Goal: Information Seeking & Learning: Learn about a topic

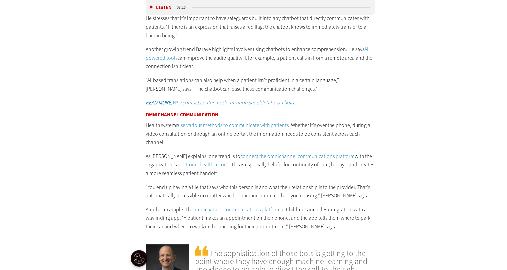
scroll to position [1202, 0]
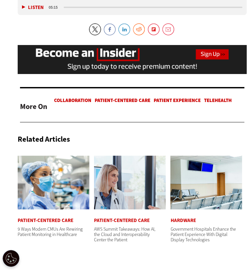
scroll to position [1282, 0]
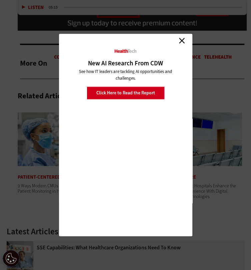
click at [182, 40] on link "Close" at bounding box center [182, 41] width 10 height 10
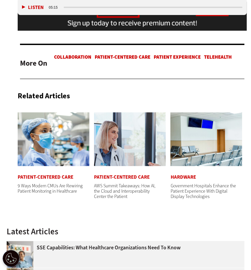
click at [52, 112] on img at bounding box center [54, 139] width 72 height 54
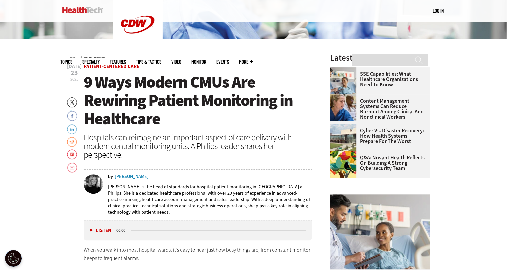
scroll to position [179, 0]
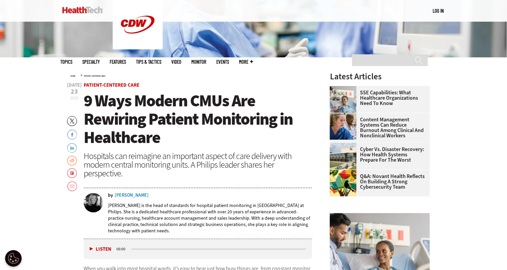
click at [389, 130] on link "Content Management Systems Can Reduce Burnout Among Clinical and Nonclinical Wo…" at bounding box center [378, 127] width 96 height 21
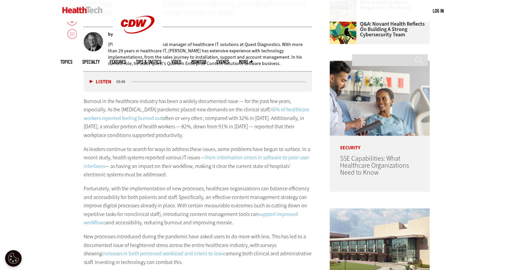
scroll to position [345, 0]
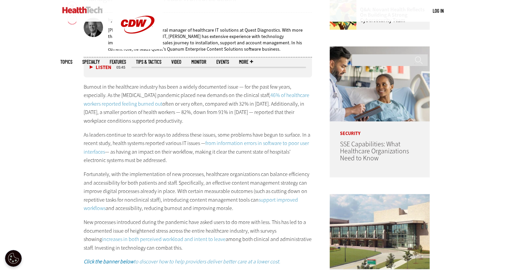
drag, startPoint x: 151, startPoint y: 116, endPoint x: 122, endPoint y: 125, distance: 30.3
click at [122, 125] on p "Burnout in the healthcare industry has been a widely documented issue — for the…" at bounding box center [198, 104] width 229 height 43
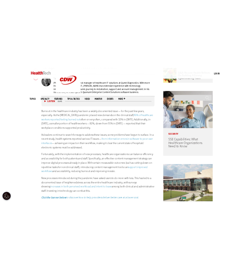
scroll to position [312, 0]
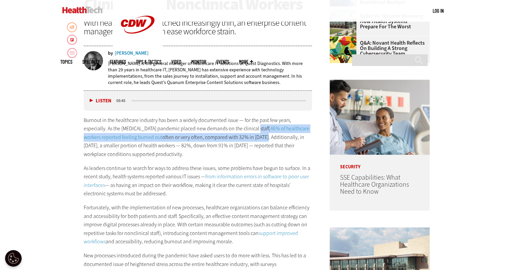
drag, startPoint x: 254, startPoint y: 128, endPoint x: 245, endPoint y: 137, distance: 12.8
click at [245, 137] on p "Burnout in the healthcare industry has been a widely documented issue — for the…" at bounding box center [198, 137] width 229 height 43
copy p "46% of healthcare workers reported feeling burned out often or very often, comp…"
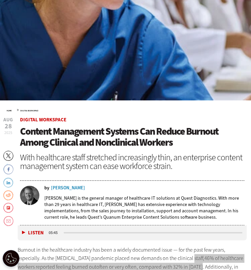
scroll to position [179, 0]
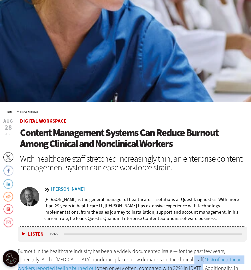
click at [162, 247] on p "Burnout in the healthcare industry has been a widely documented issue — for the…" at bounding box center [132, 268] width 229 height 43
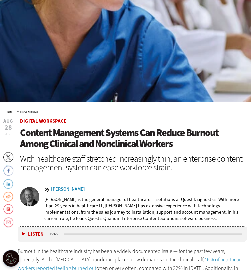
click at [204, 256] on link "46% of healthcare workers reported feeling burned out" at bounding box center [131, 264] width 226 height 16
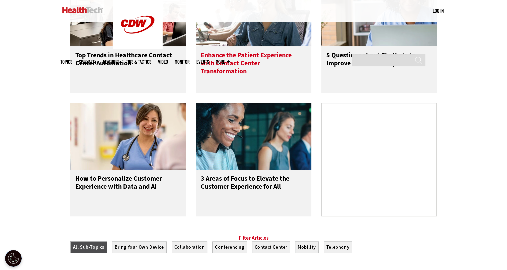
scroll to position [361, 0]
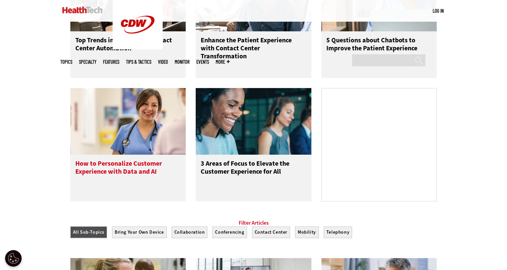
click at [128, 107] on img at bounding box center [128, 121] width 116 height 67
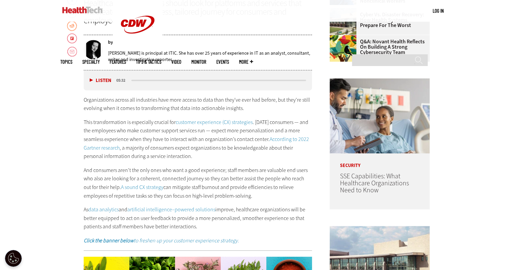
scroll to position [312, 0]
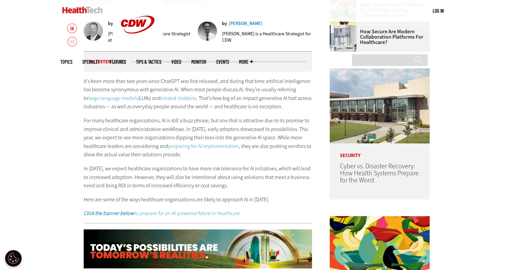
scroll to position [333, 0]
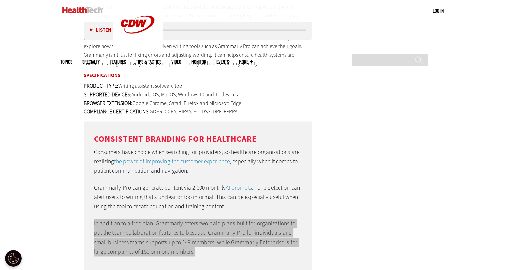
scroll to position [993, 0]
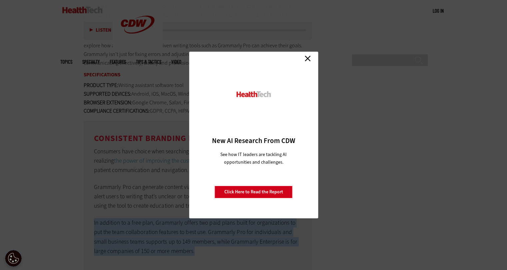
click at [307, 59] on link "Close" at bounding box center [308, 58] width 10 height 10
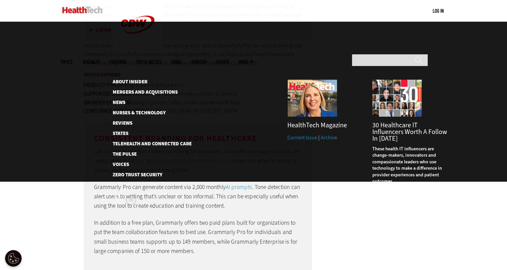
click at [253, 59] on span "More" at bounding box center [246, 61] width 14 height 5
click at [127, 121] on link "Reviews" at bounding box center [147, 123] width 68 height 5
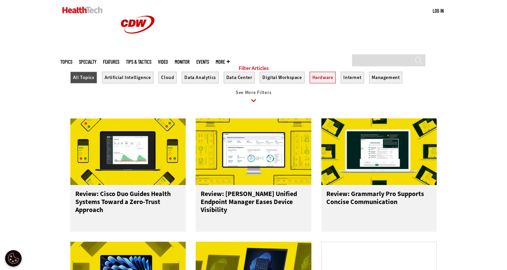
scroll to position [233, 0]
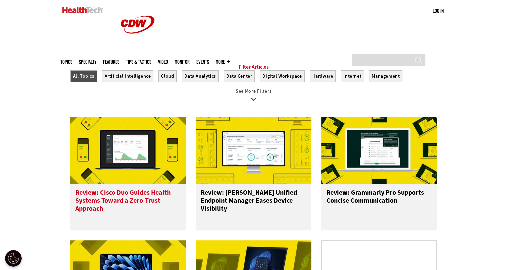
click at [125, 158] on img at bounding box center [128, 150] width 116 height 67
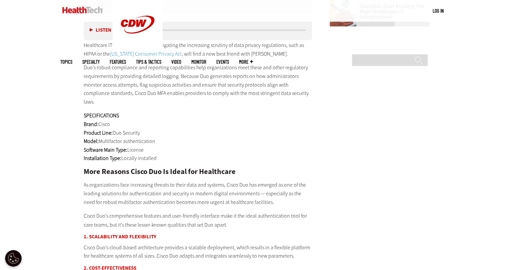
scroll to position [1011, 0]
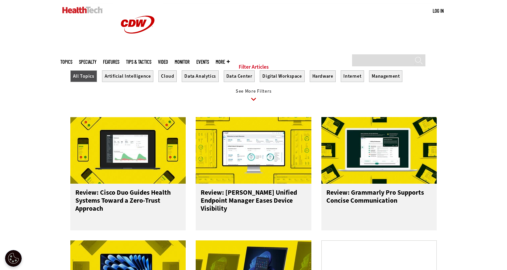
scroll to position [247, 0]
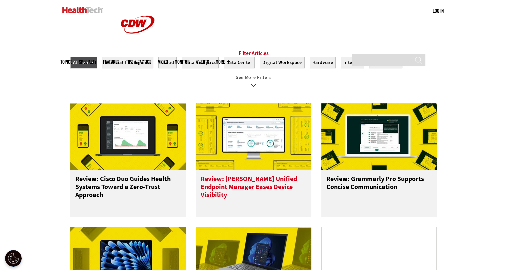
click at [256, 141] on img at bounding box center [254, 136] width 116 height 67
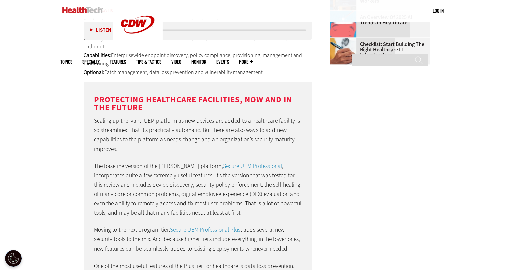
scroll to position [978, 0]
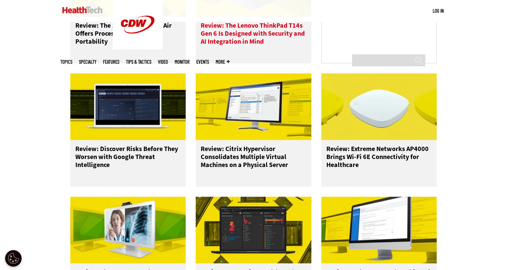
scroll to position [547, 0]
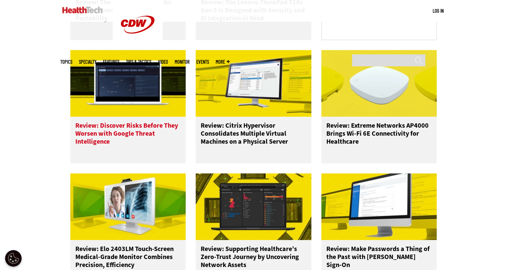
click at [139, 92] on img at bounding box center [128, 83] width 116 height 67
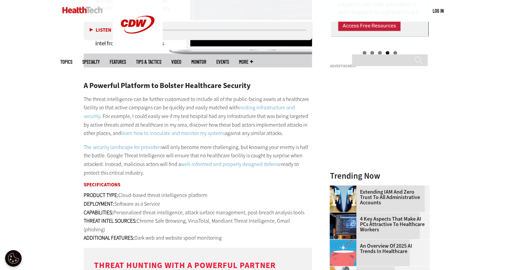
scroll to position [812, 0]
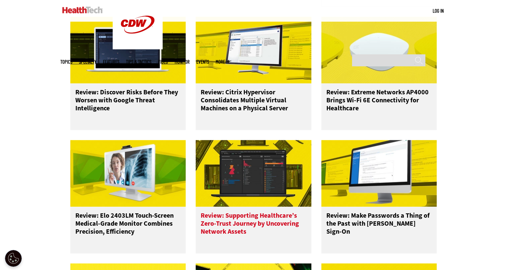
scroll to position [594, 0]
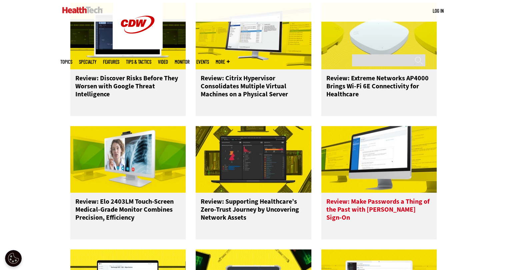
click at [373, 171] on img at bounding box center [379, 159] width 116 height 67
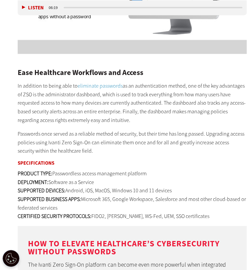
scroll to position [812, 0]
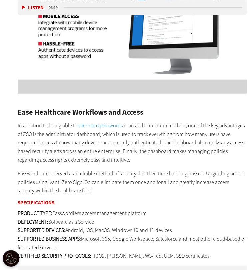
drag, startPoint x: 83, startPoint y: 115, endPoint x: 56, endPoint y: 122, distance: 27.7
click at [56, 209] on p "PRODUCT TYPE: Passwordless access management platform DEPLOYMENT: Software as a…" at bounding box center [132, 234] width 229 height 51
copy p "Microsoft 365, Google Workspace, Salesforce and most other cloud-based or feder…"
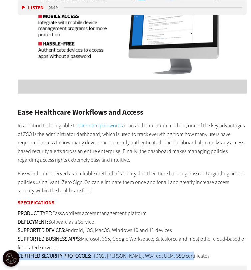
drag, startPoint x: 19, startPoint y: 132, endPoint x: 187, endPoint y: 135, distance: 168.6
click at [187, 209] on p "PRODUCT TYPE: Passwordless access management platform DEPLOYMENT: Software as a…" at bounding box center [132, 234] width 229 height 51
copy p "CERTIFIED SECURITY PROTOCOLS: FIDO2, SAML, WS-Fed, UEM, SSO certificates"
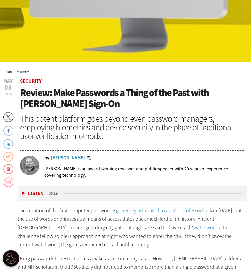
scroll to position [179, 0]
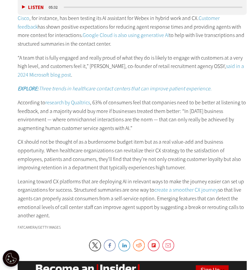
scroll to position [1011, 0]
